Goal: Check status: Check status

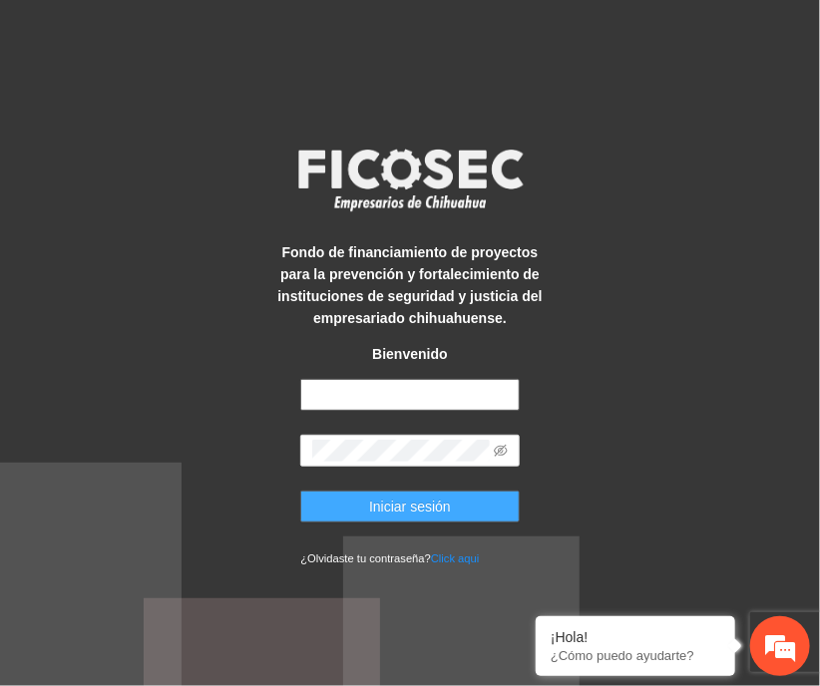
type input "**********"
click at [375, 492] on button "Iniciar sesión" at bounding box center [409, 507] width 218 height 32
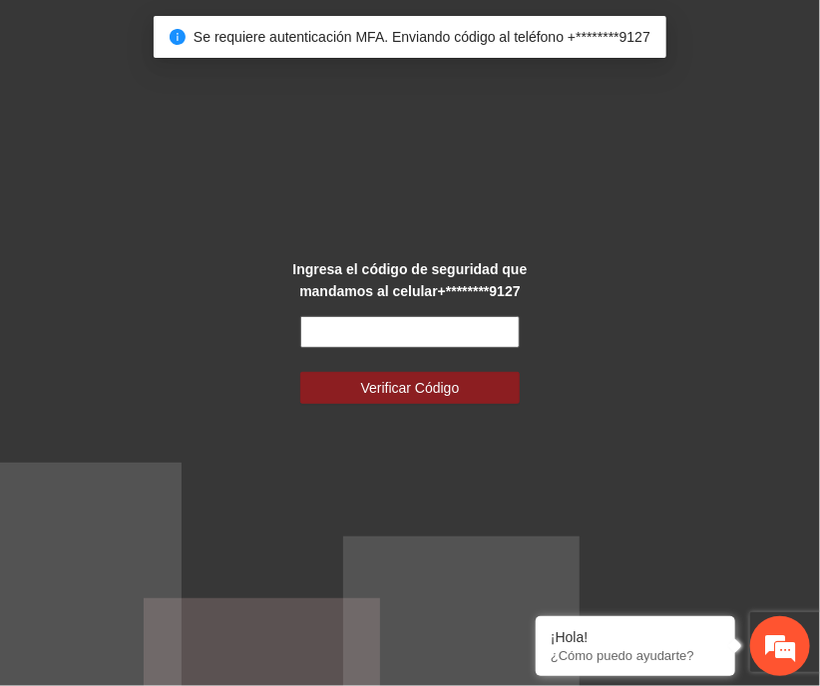
click at [359, 338] on input "text" at bounding box center [409, 332] width 218 height 32
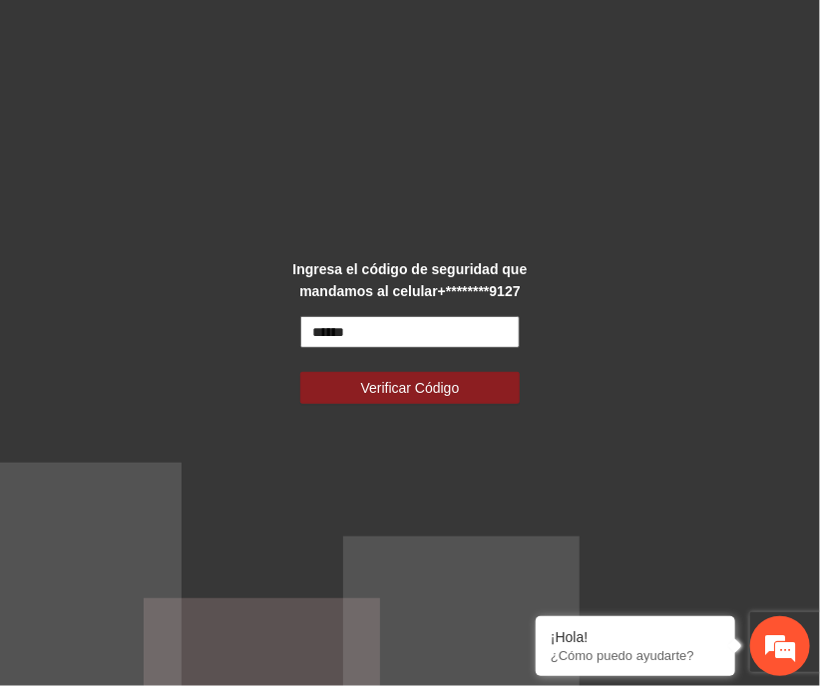
type input "******"
click at [300, 372] on button "Verificar Código" at bounding box center [409, 388] width 218 height 32
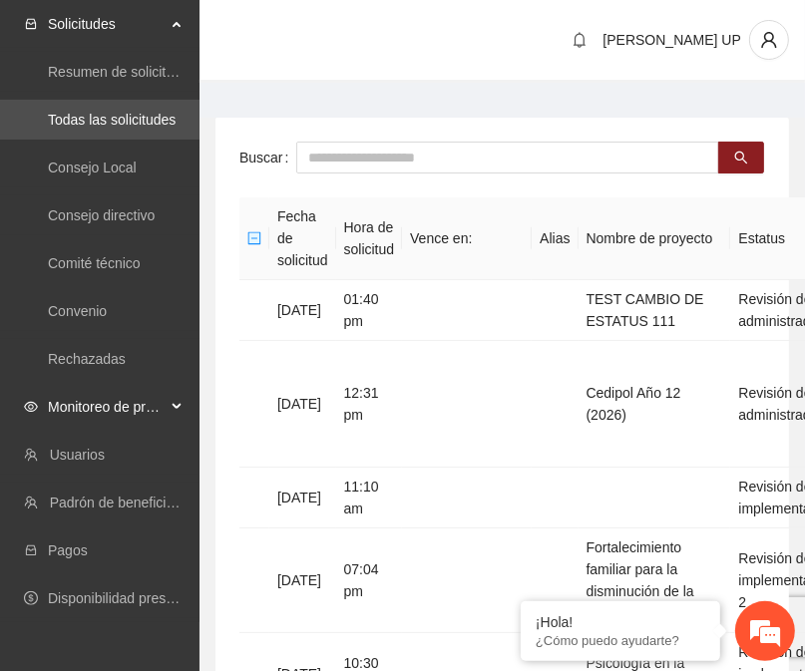
click at [194, 402] on div "Monitoreo de proyectos" at bounding box center [100, 407] width 200 height 40
click at [80, 572] on ul "Resumen de monitoreo Resumen de proyectos aprobados Activos Concluidos" at bounding box center [100, 527] width 200 height 192
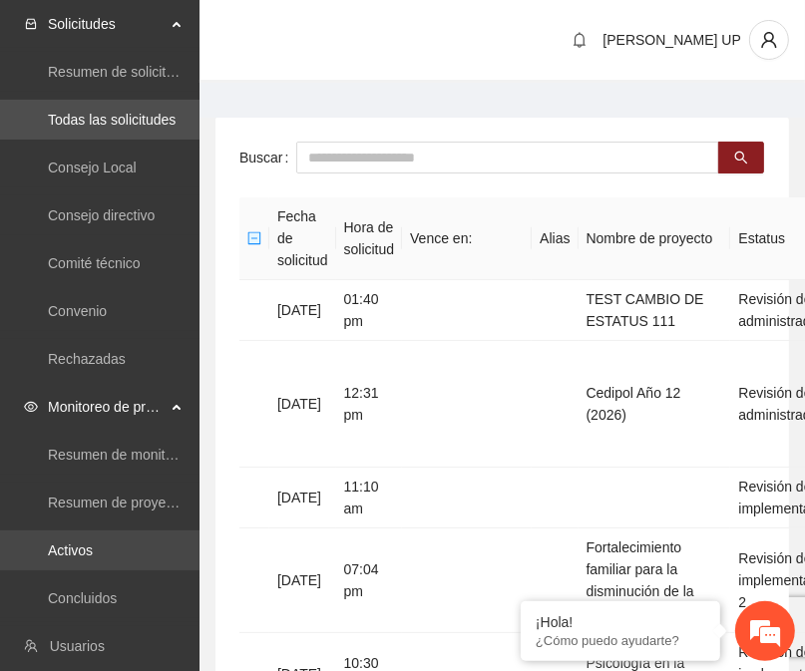
click at [76, 559] on link "Activos" at bounding box center [70, 551] width 45 height 16
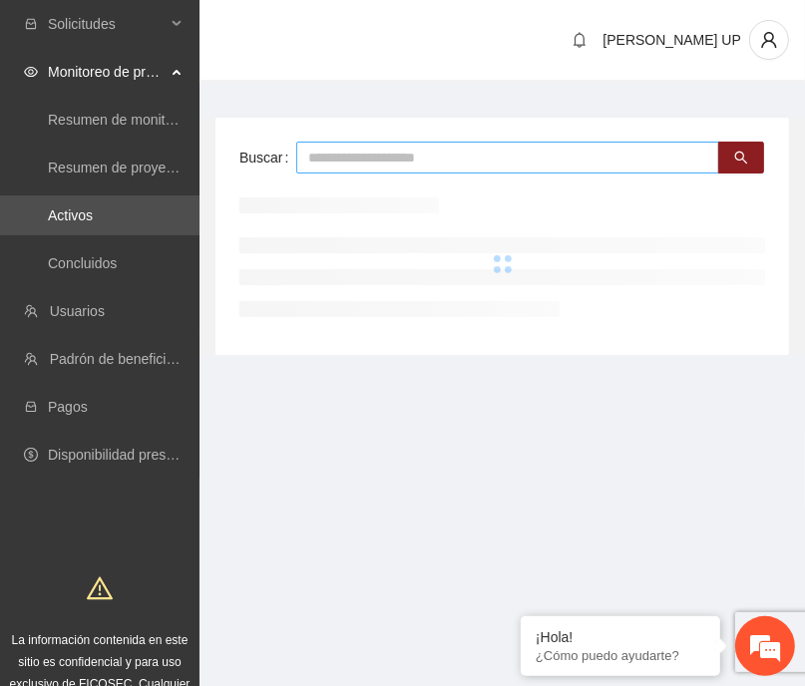
click at [313, 155] on input "text" at bounding box center [507, 158] width 423 height 32
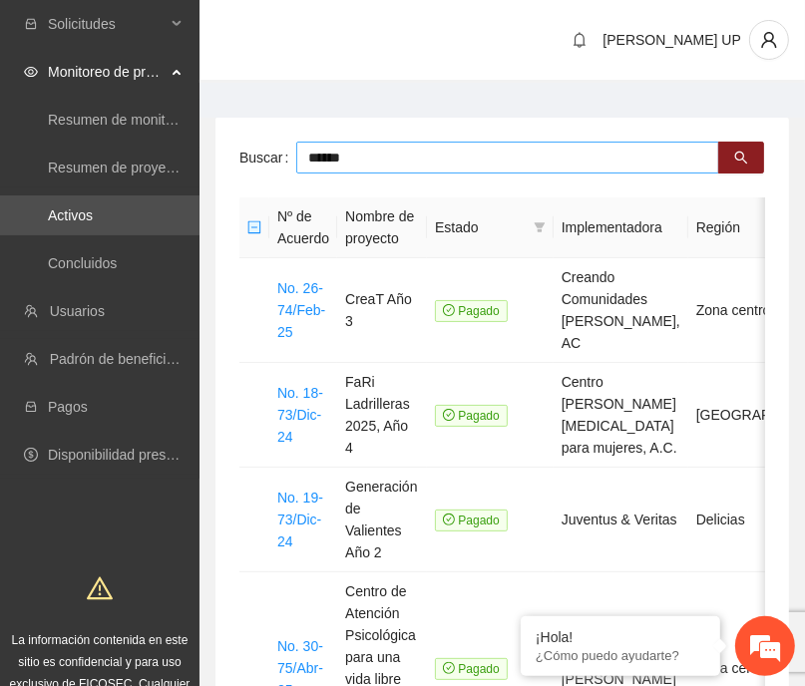
type input "******"
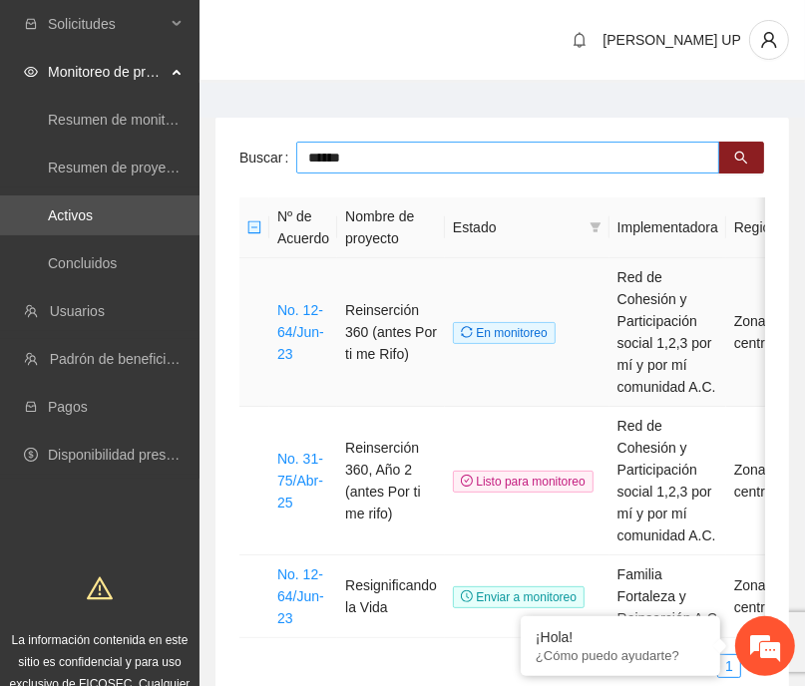
scroll to position [91, 0]
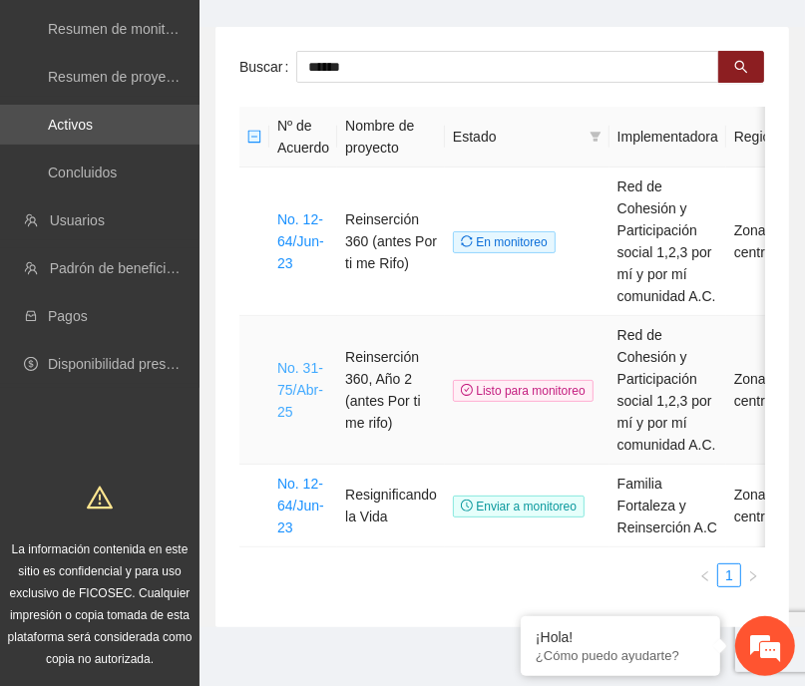
click at [295, 360] on link "No. 31-75/Abr-25" at bounding box center [300, 390] width 46 height 60
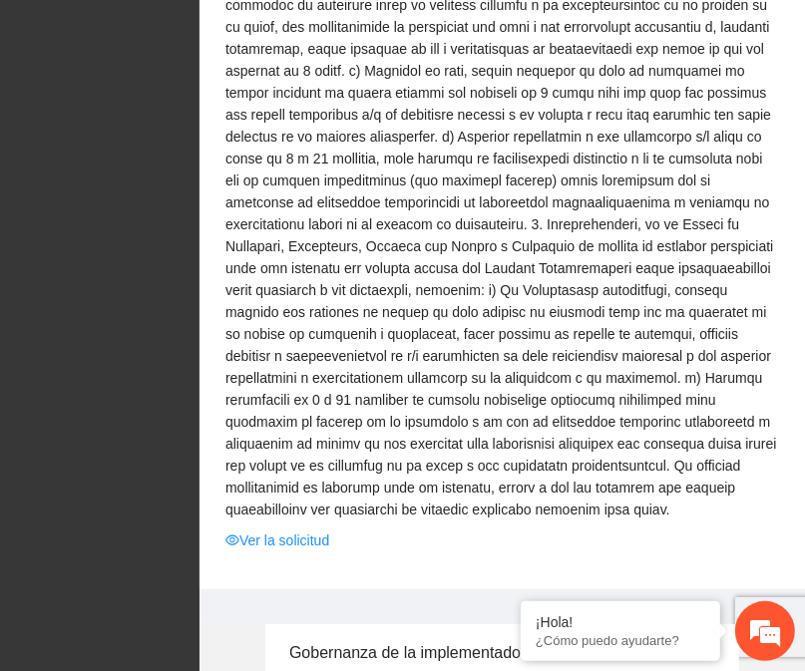
scroll to position [5144, 0]
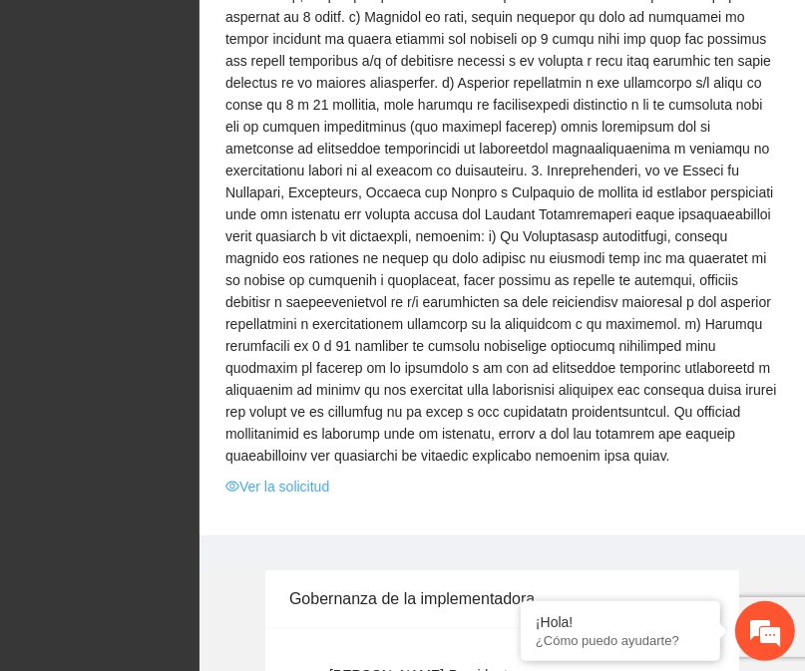
click at [298, 476] on link "Ver la solicitud" at bounding box center [277, 487] width 104 height 22
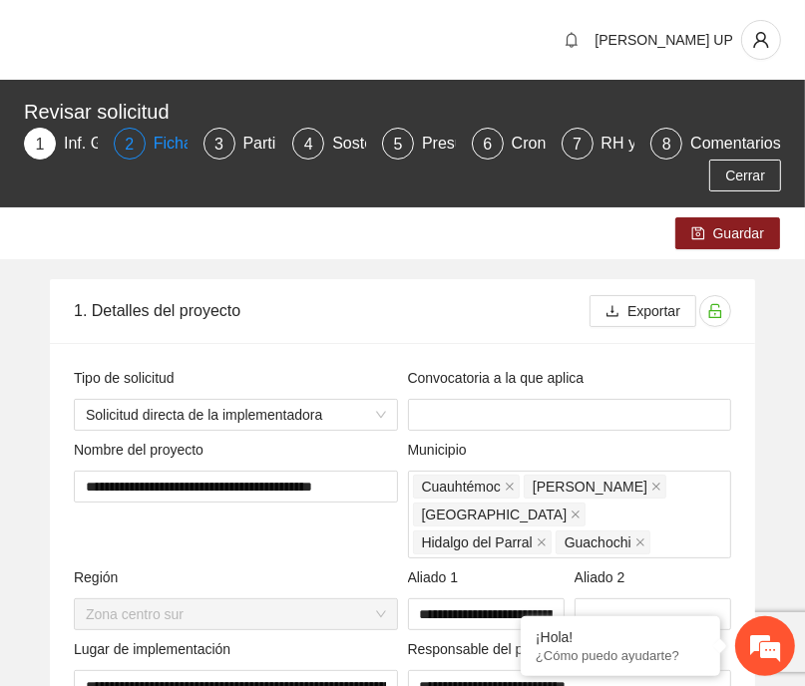
click at [177, 148] on div "Ficha T" at bounding box center [188, 144] width 69 height 32
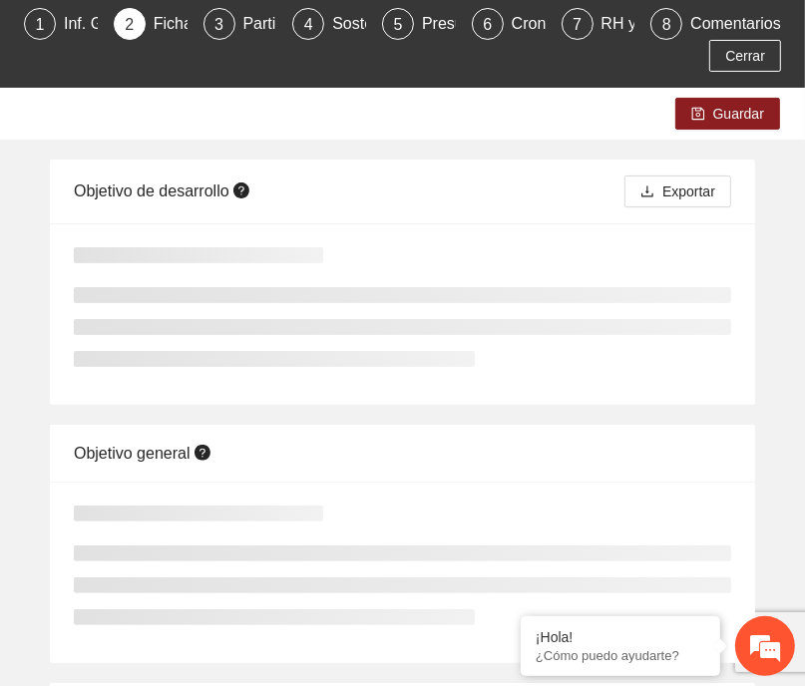
scroll to position [132, 0]
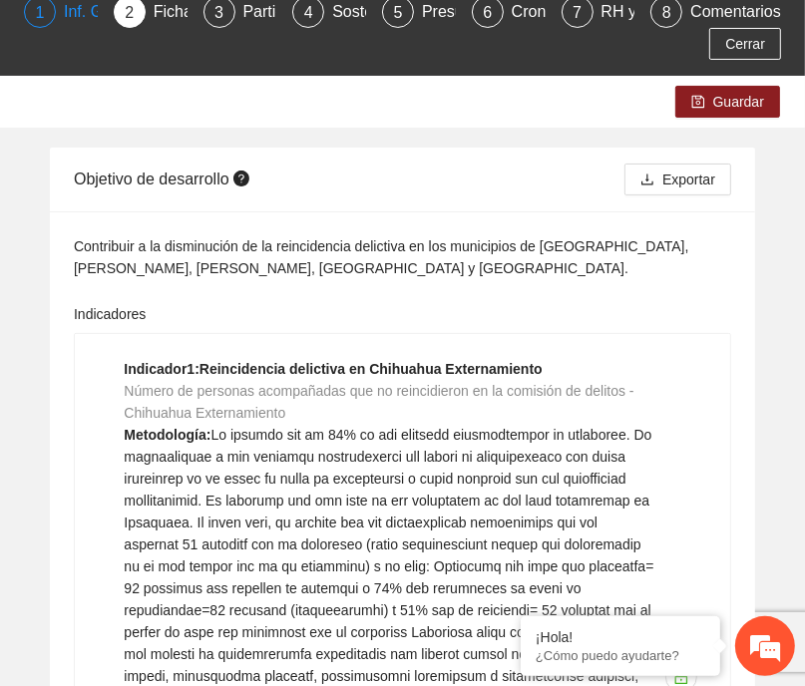
click at [35, 24] on div "1" at bounding box center [40, 12] width 32 height 32
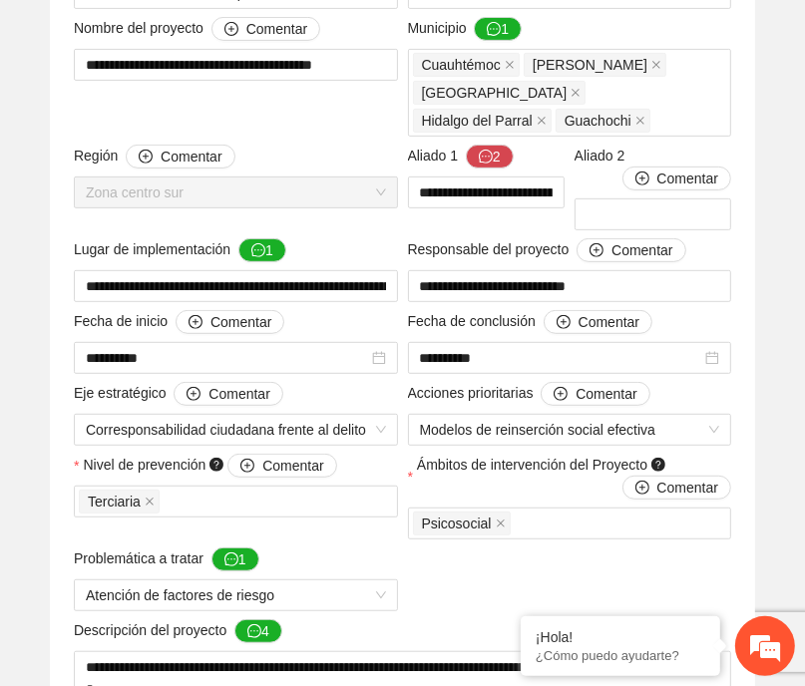
scroll to position [423, 0]
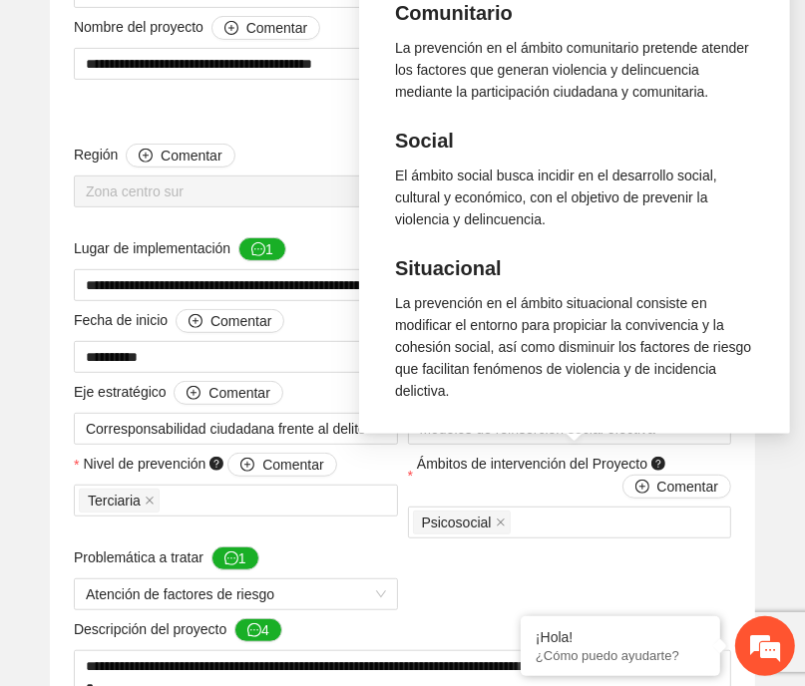
click at [497, 426] on div "Psicosocial La prevención en el ámbito psicosocial tiene como objetivo incidir …" at bounding box center [574, 125] width 431 height 617
click at [537, 469] on span "Ámbitos de intervención del Proyecto Comentar" at bounding box center [574, 476] width 314 height 46
click at [623, 475] on button "Comentar" at bounding box center [677, 487] width 109 height 24
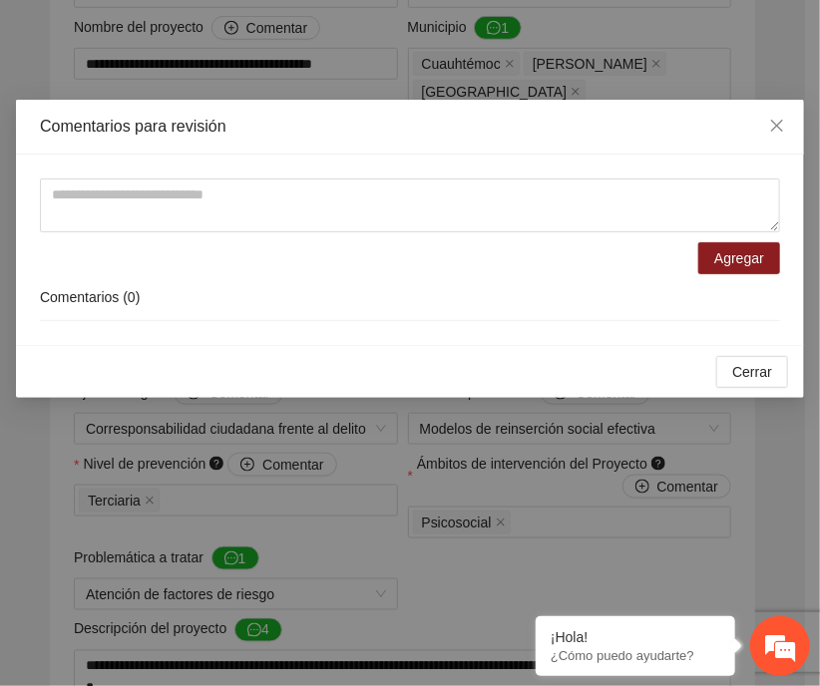
click at [504, 518] on div "Comentarios para revisión Agregar Comentarios ( 0 ) Cerrar OK" at bounding box center [410, 343] width 820 height 686
click at [776, 143] on span "Close" at bounding box center [777, 127] width 54 height 54
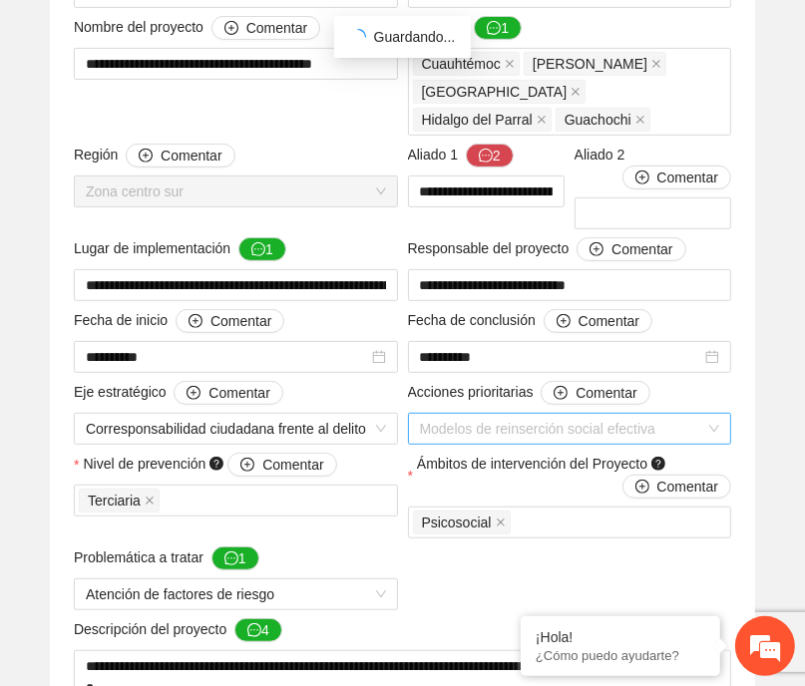
click at [452, 423] on span "Modelos de reinserción social efectiva" at bounding box center [570, 429] width 300 height 30
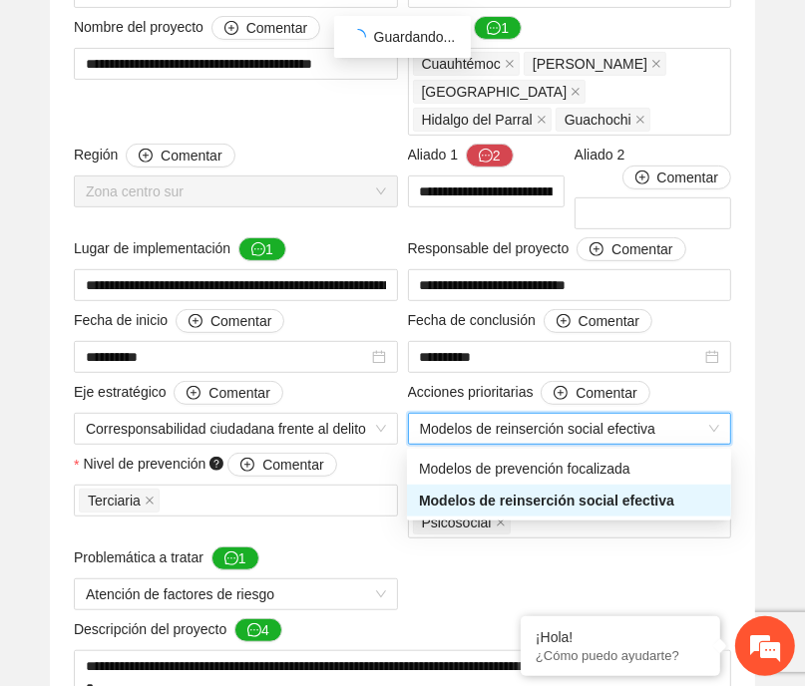
click at [452, 423] on span "Modelos de reinserción social efectiva" at bounding box center [570, 429] width 300 height 30
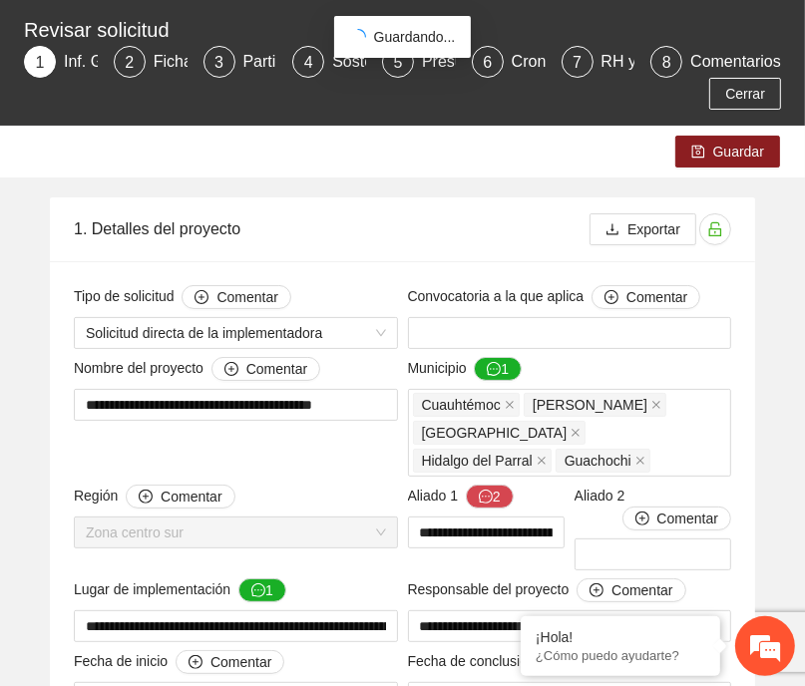
scroll to position [0, 0]
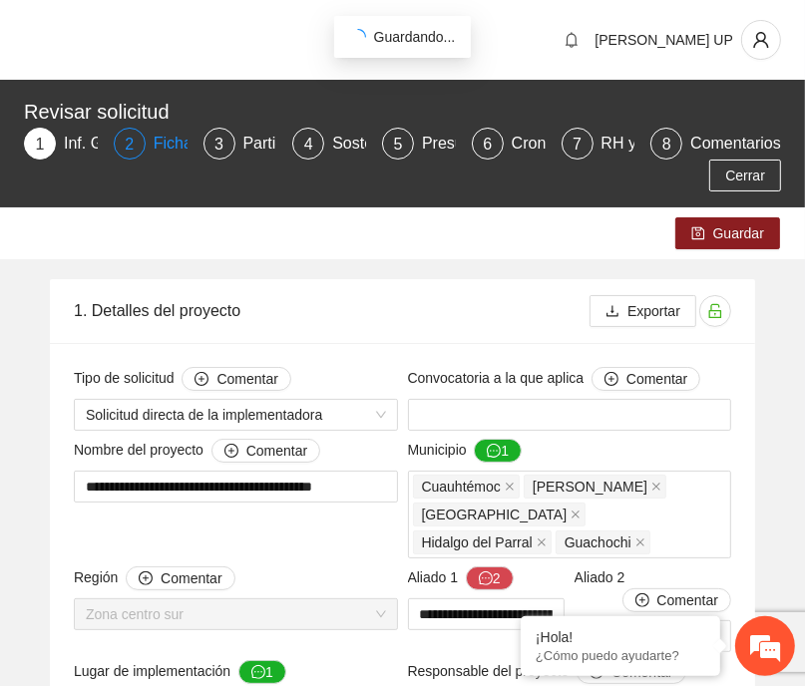
click at [159, 155] on div "Ficha T" at bounding box center [188, 144] width 69 height 32
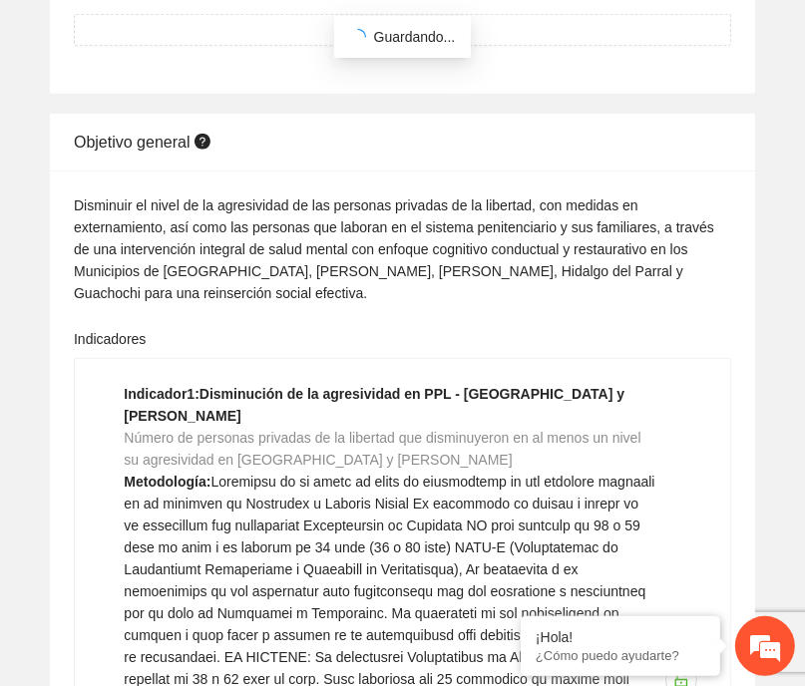
scroll to position [4557, 0]
click at [262, 234] on div "Disminuir el nivel de la agresividad de las personas privadas de la libertad, c…" at bounding box center [402, 250] width 657 height 110
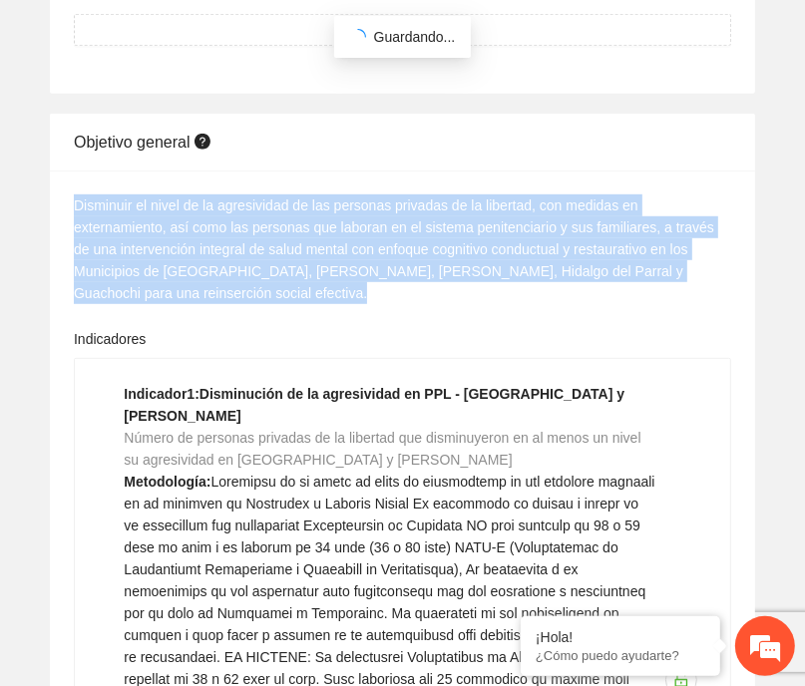
click at [262, 234] on div "Disminuir el nivel de la agresividad de las personas privadas de la libertad, c…" at bounding box center [402, 250] width 657 height 110
copy div "Disminuir el nivel de la agresividad de las personas privadas de la libertad, c…"
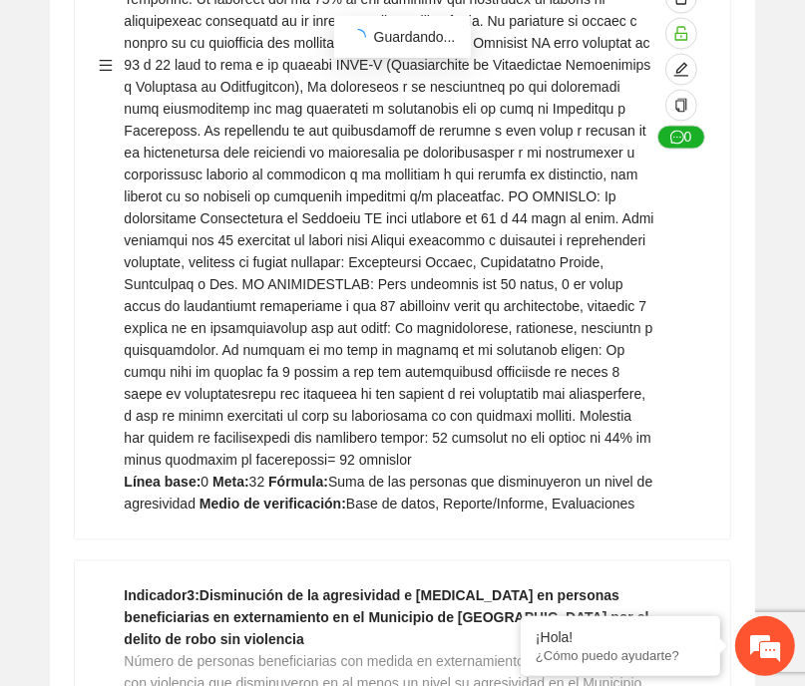
scroll to position [6094, 0]
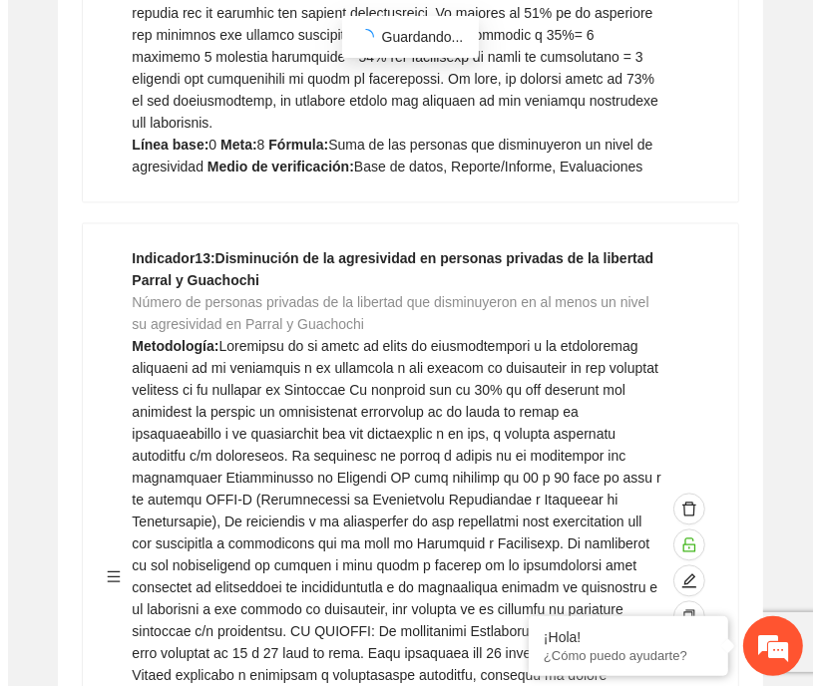
scroll to position [14102, 0]
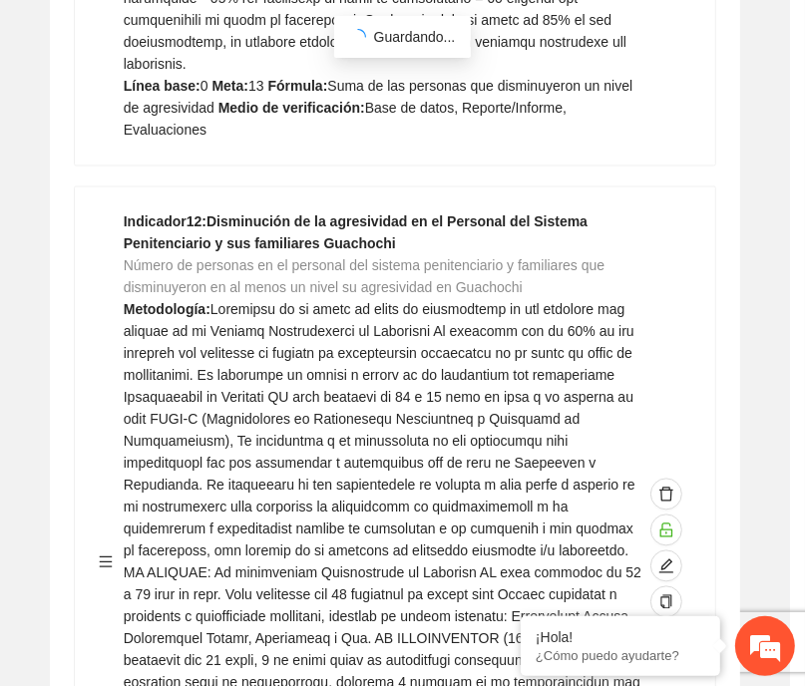
type textarea "*"
type input "**********"
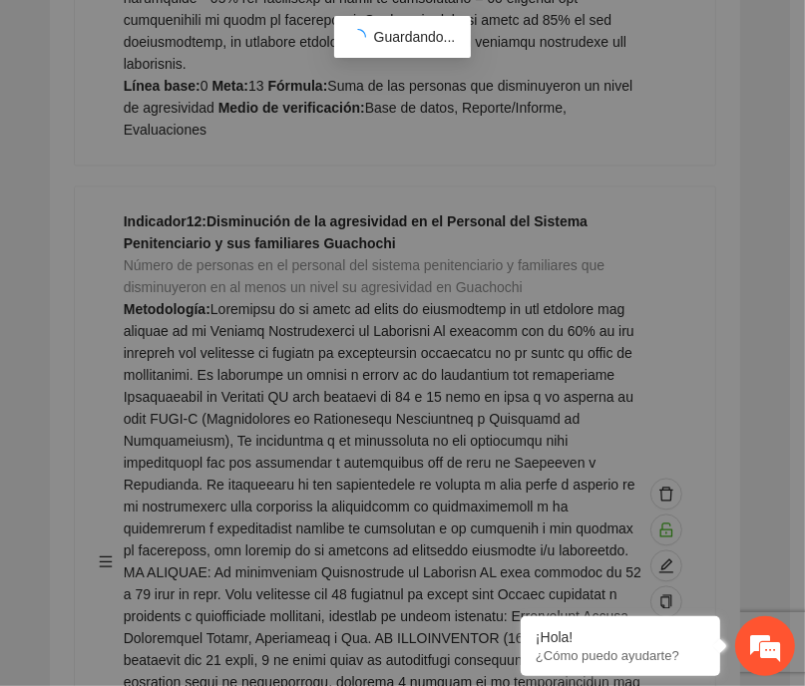
type textarea "*"
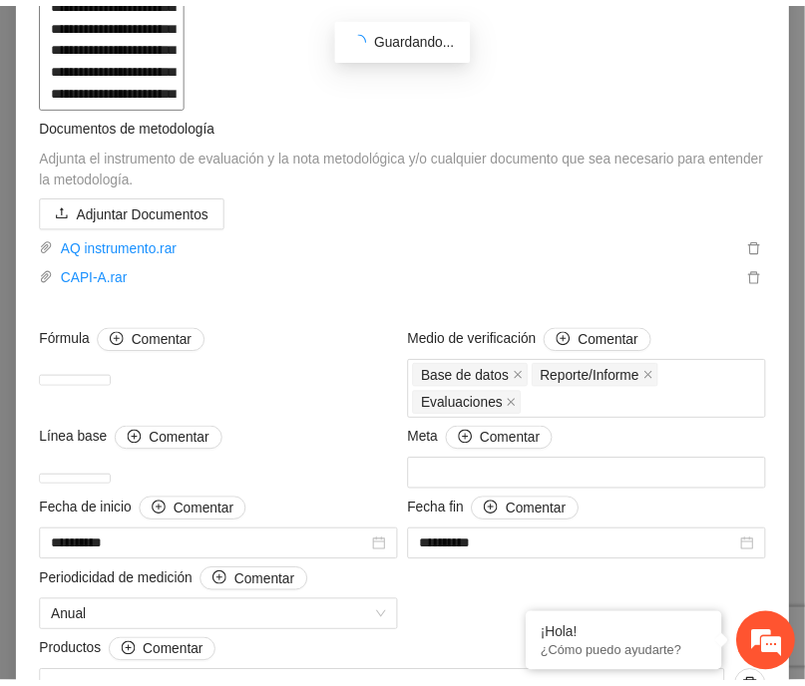
scroll to position [0, 0]
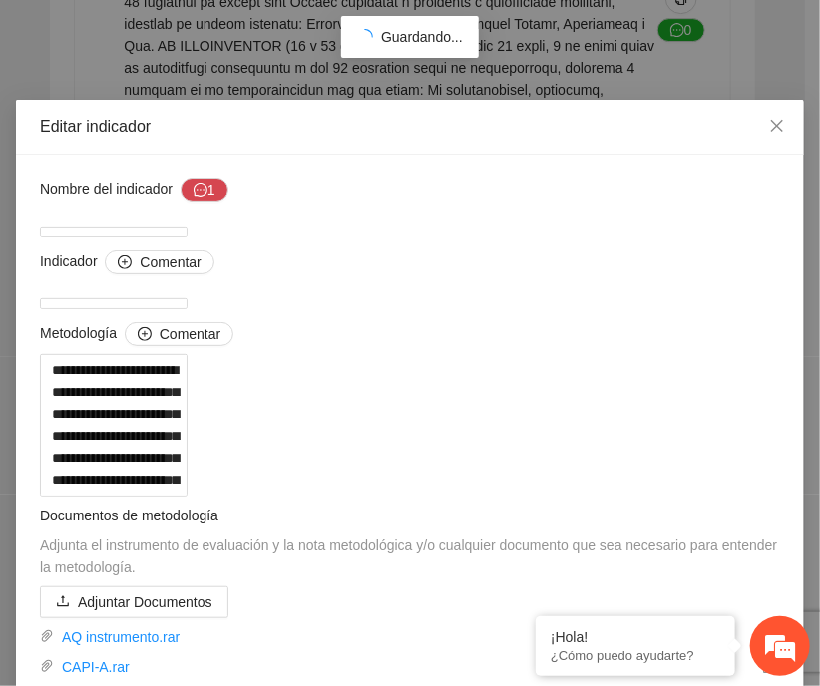
click at [251, 7] on div "**********" at bounding box center [410, 343] width 820 height 686
click at [771, 131] on icon "close" at bounding box center [777, 126] width 16 height 16
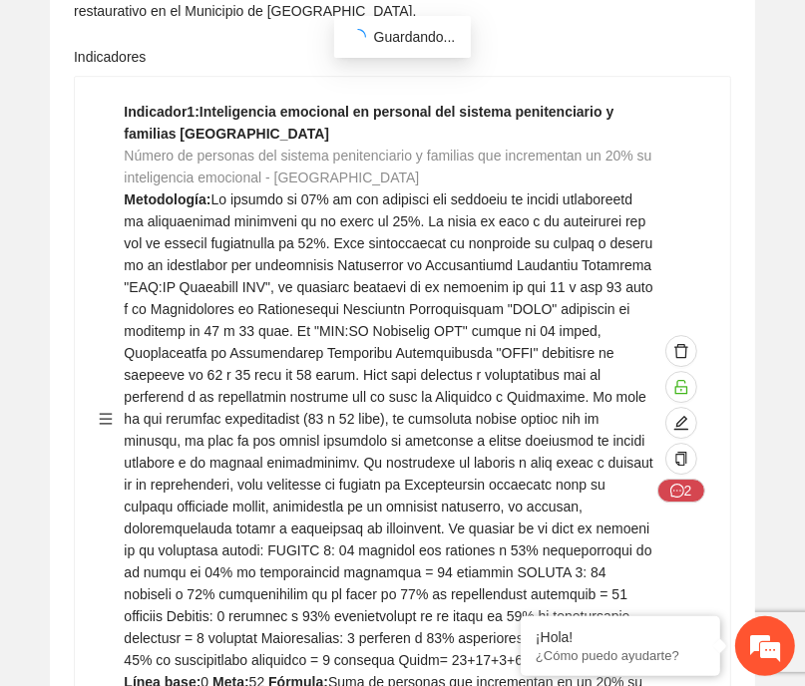
scroll to position [15347, 0]
